Goal: Manage account settings: Check status

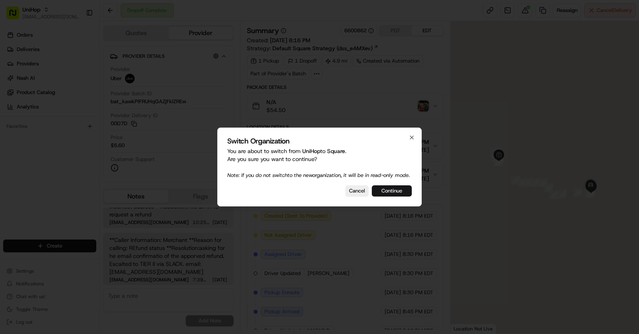
click at [395, 197] on button "Continue" at bounding box center [392, 191] width 40 height 11
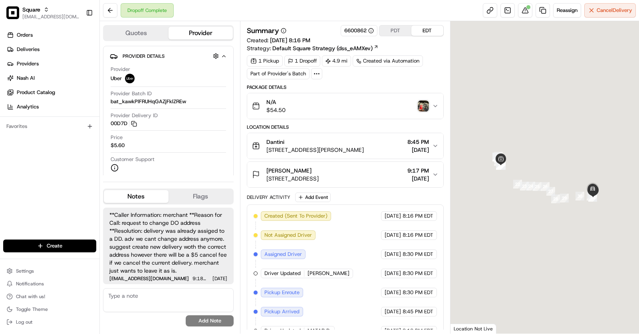
scroll to position [114, 0]
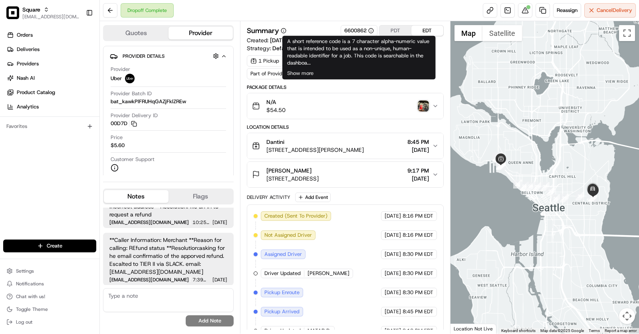
click at [358, 28] on div "6600862" at bounding box center [359, 30] width 30 height 7
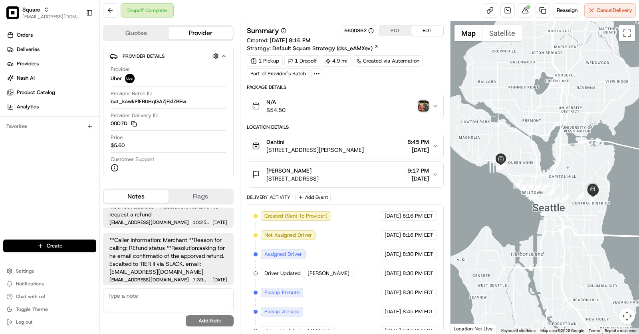
click at [358, 28] on div "6600862" at bounding box center [359, 30] width 30 height 7
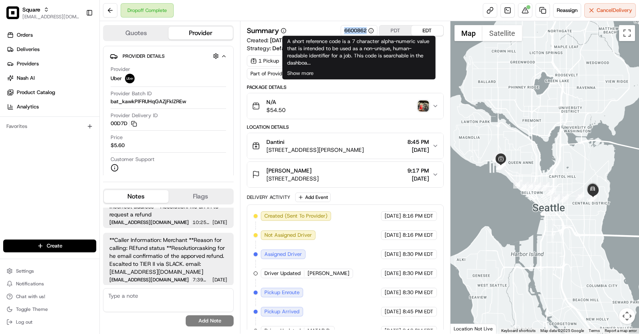
drag, startPoint x: 336, startPoint y: 32, endPoint x: 367, endPoint y: 35, distance: 31.7
click at [367, 35] on div "Summary 6600862 PDT EDT" at bounding box center [345, 30] width 197 height 11
copy div "6600862"
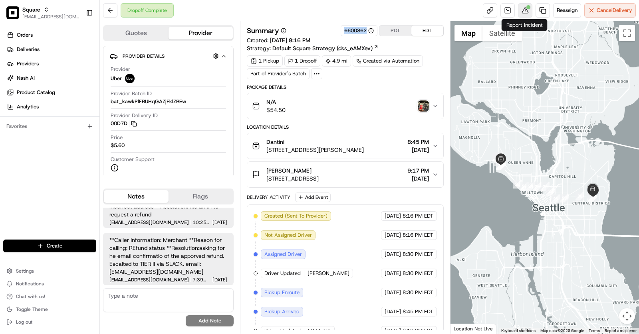
click at [527, 7] on div at bounding box center [528, 7] width 4 height 4
drag, startPoint x: 291, startPoint y: 141, endPoint x: 266, endPoint y: 141, distance: 24.7
click at [266, 141] on div "Dantini" at bounding box center [314, 142] width 97 height 8
copy span "Dantini"
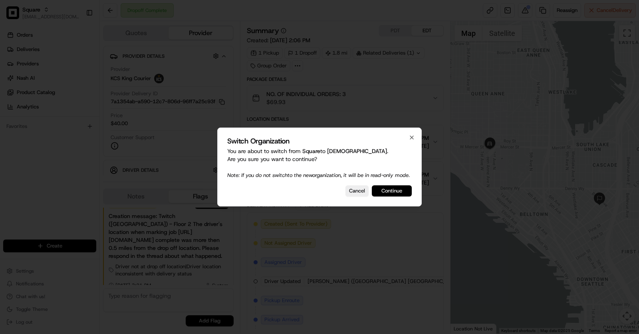
click at [384, 196] on button "Continue" at bounding box center [392, 191] width 40 height 11
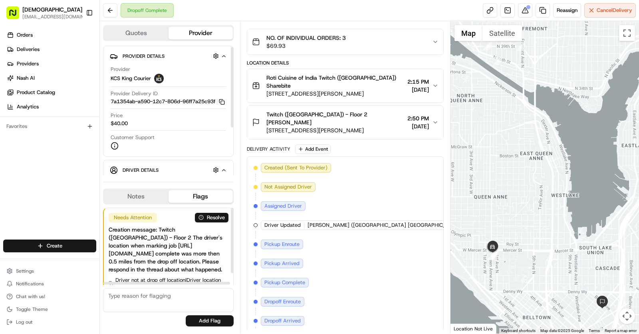
scroll to position [79, 0]
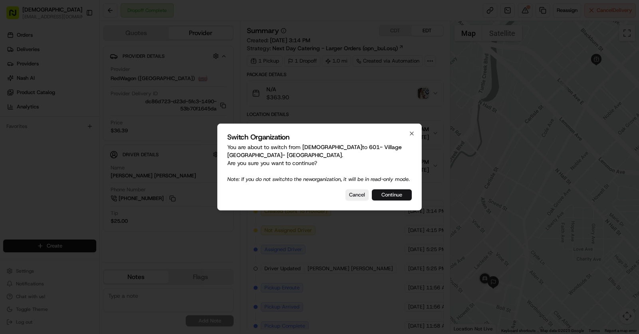
click at [393, 197] on button "Continue" at bounding box center [392, 195] width 40 height 11
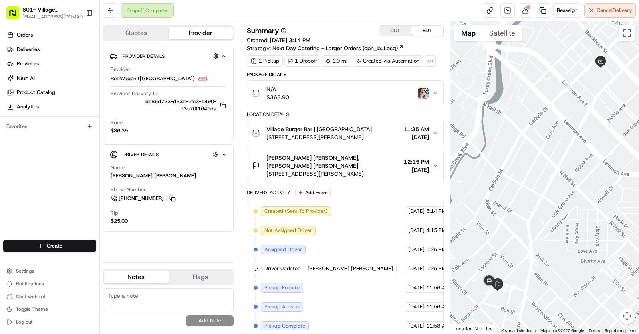
click at [223, 152] on icon "button" at bounding box center [224, 155] width 6 height 6
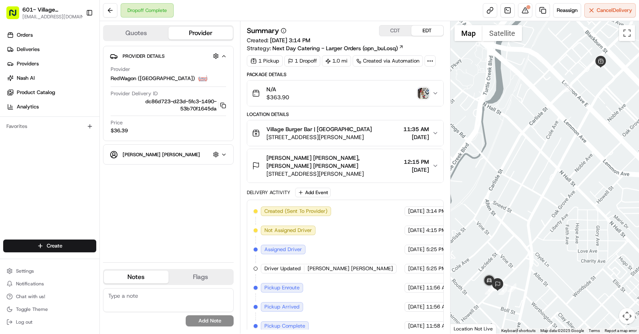
click at [223, 152] on icon "button" at bounding box center [224, 155] width 6 height 6
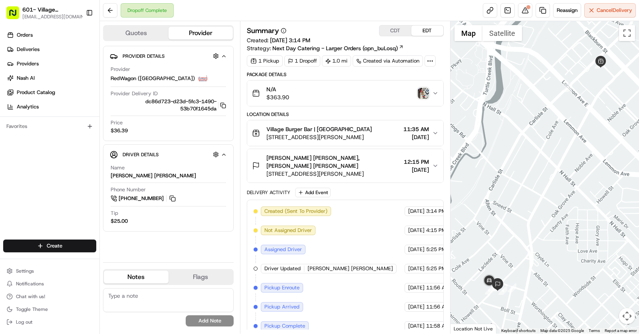
click at [119, 130] on span "$36.39" at bounding box center [119, 130] width 17 height 7
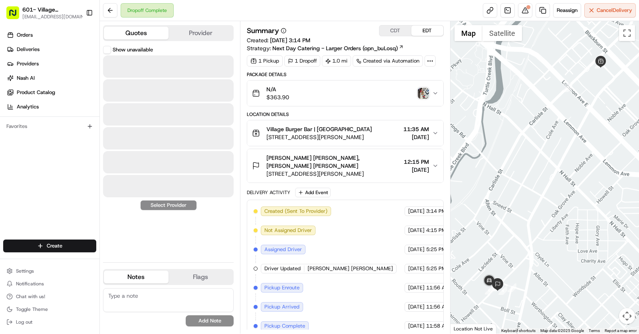
click at [137, 32] on button "Quotes" at bounding box center [136, 33] width 65 height 13
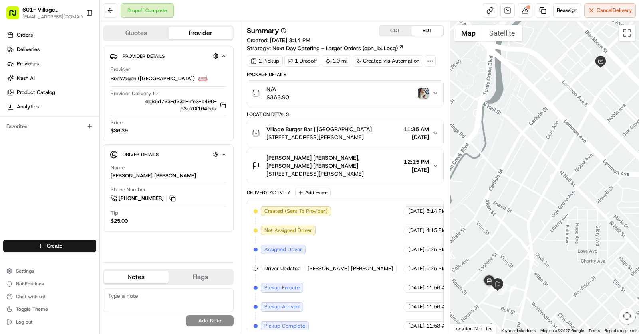
click at [198, 35] on button "Provider" at bounding box center [200, 33] width 65 height 13
click at [358, 98] on div "N/A $363.90" at bounding box center [342, 93] width 180 height 16
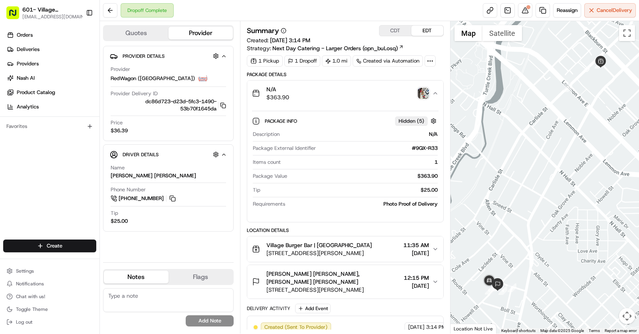
click at [123, 127] on span "$36.39" at bounding box center [119, 130] width 17 height 7
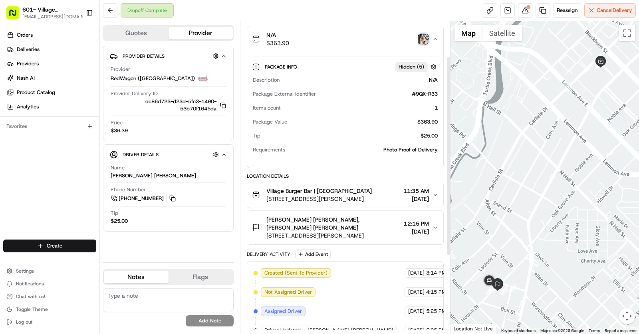
scroll to position [55, 0]
click at [117, 126] on div "Price $36.39" at bounding box center [168, 126] width 115 height 15
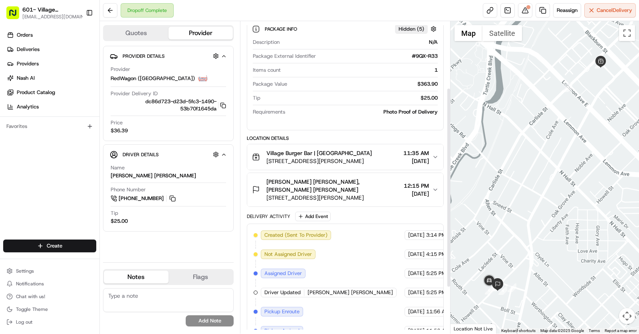
scroll to position [110, 0]
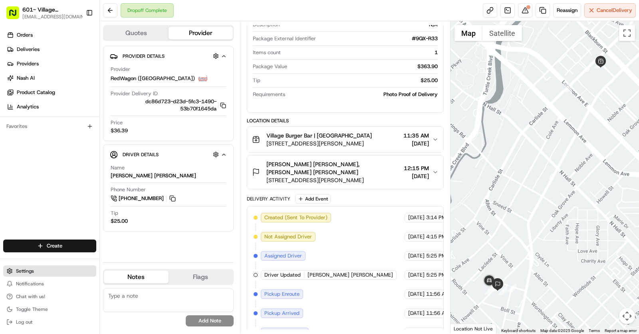
click at [39, 273] on button "Settings" at bounding box center [49, 271] width 93 height 11
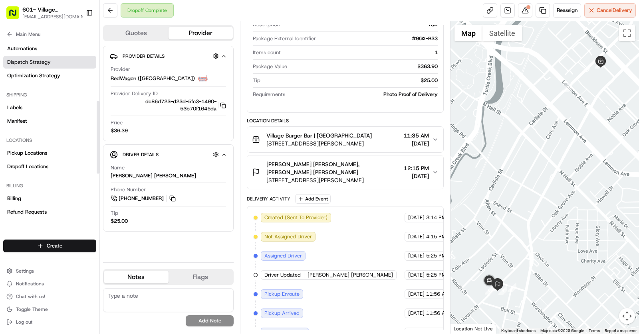
scroll to position [146, 0]
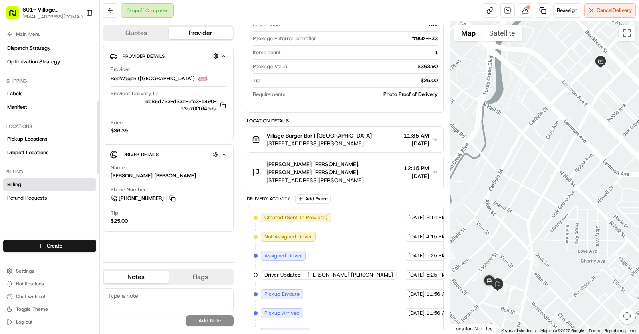
click at [35, 190] on link "Billing" at bounding box center [49, 184] width 93 height 13
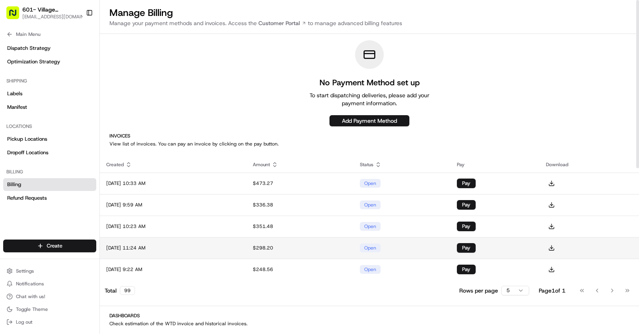
click at [380, 250] on div "open" at bounding box center [370, 248] width 21 height 9
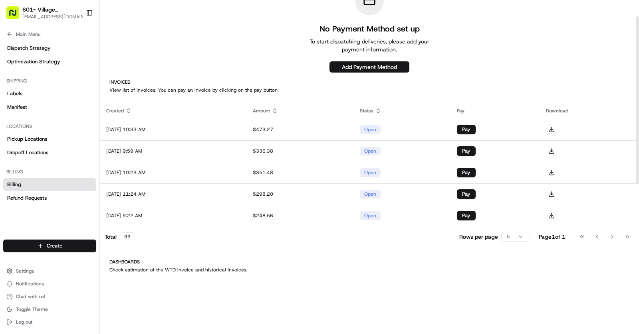
scroll to position [69, 0]
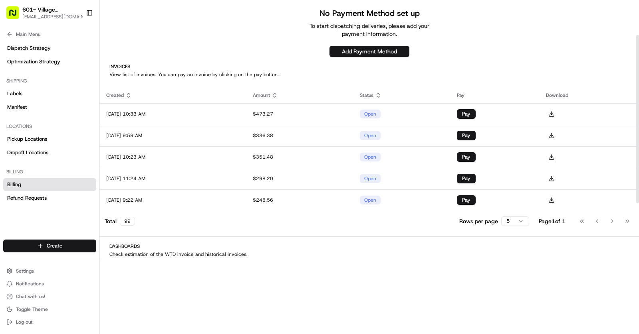
click at [520, 221] on html "601- Village Burger Bar- West Village asif@usenash.com Toggle Sidebar Orders De…" at bounding box center [319, 167] width 639 height 334
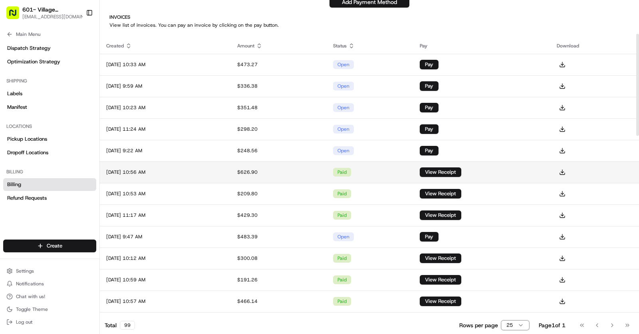
scroll to position [139, 0]
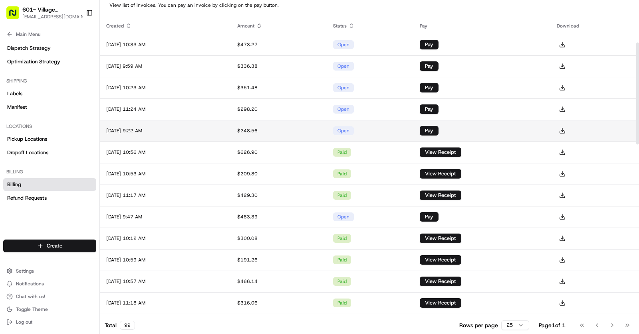
click at [354, 133] on div "open" at bounding box center [343, 131] width 21 height 9
